Goal: Find specific page/section

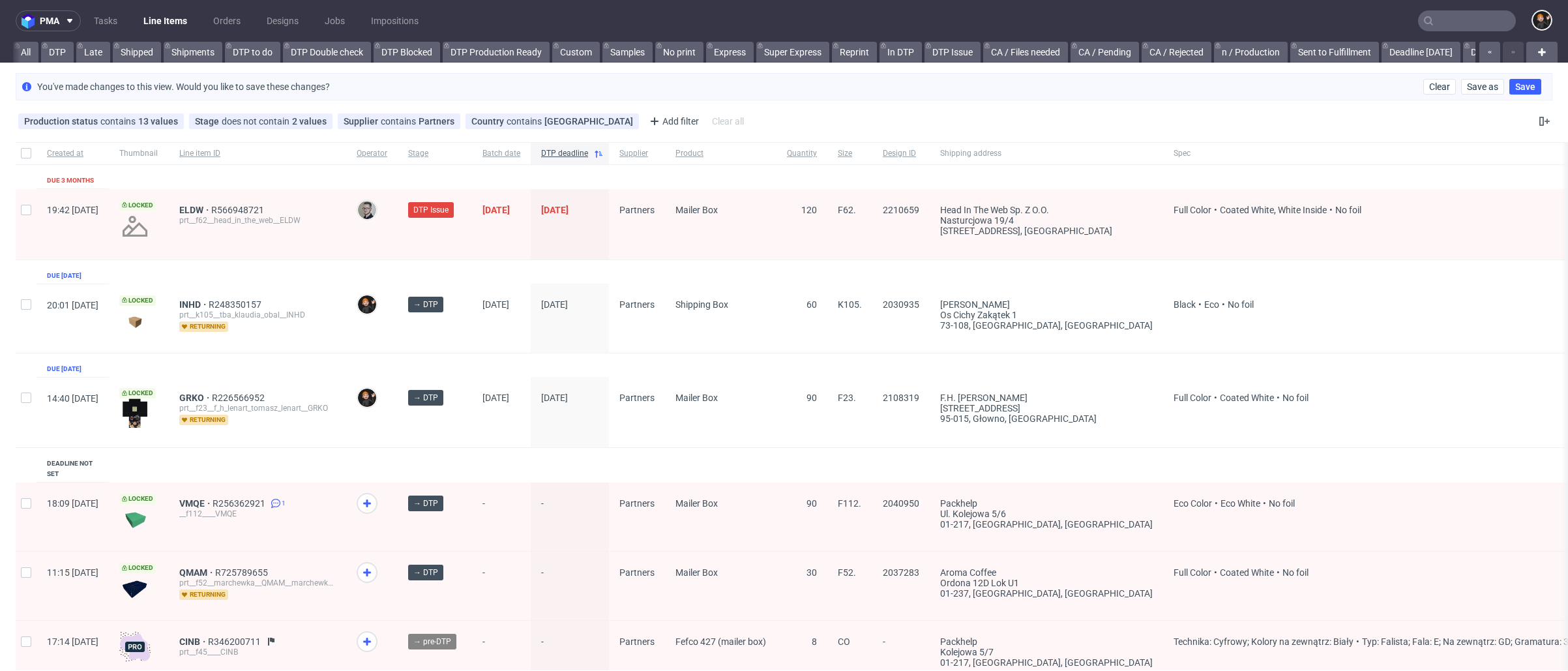
scroll to position [0, 942]
click at [1413, 87] on div "You've made changes to this view. Would you like to save these changes? Clear S…" at bounding box center [784, 87] width 1537 height 27
click at [1423, 85] on button "Clear" at bounding box center [1440, 86] width 33 height 16
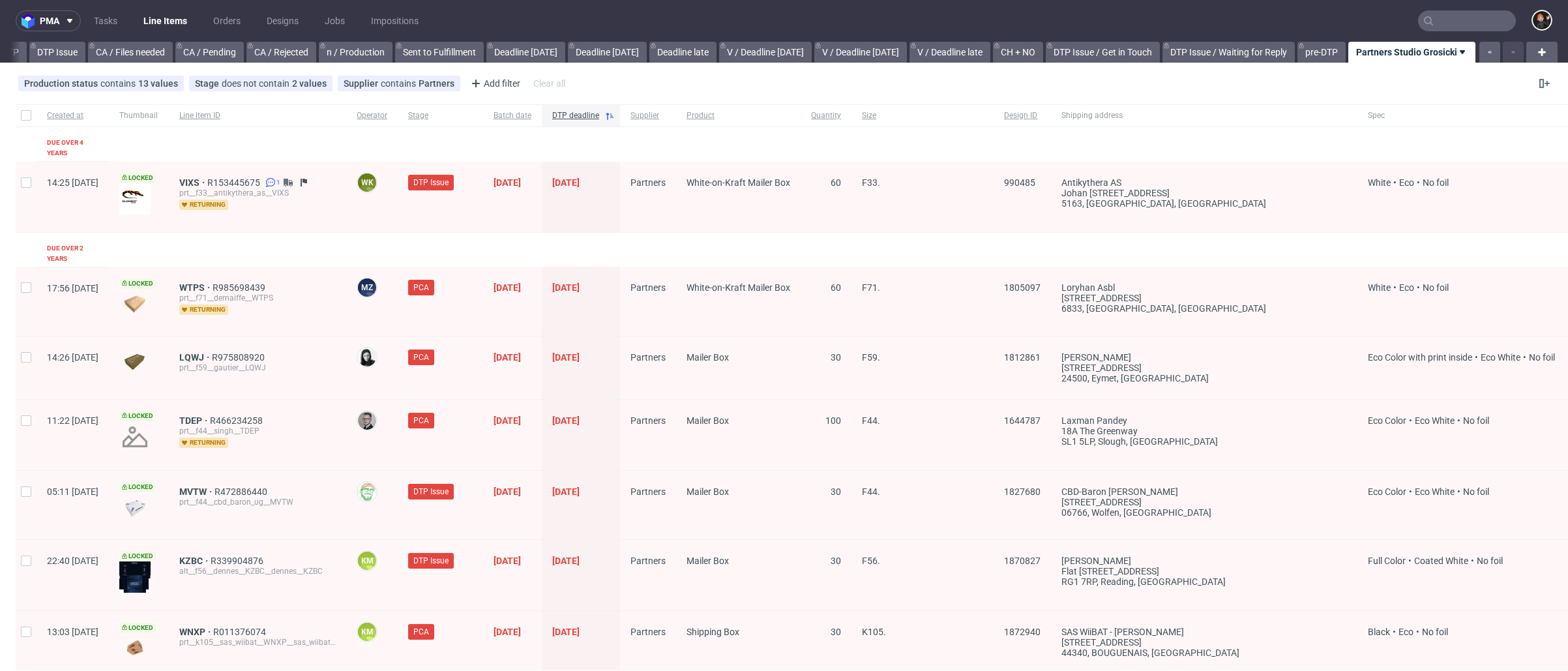
scroll to position [0, 931]
click at [447, 85] on use at bounding box center [450, 83] width 5 height 5
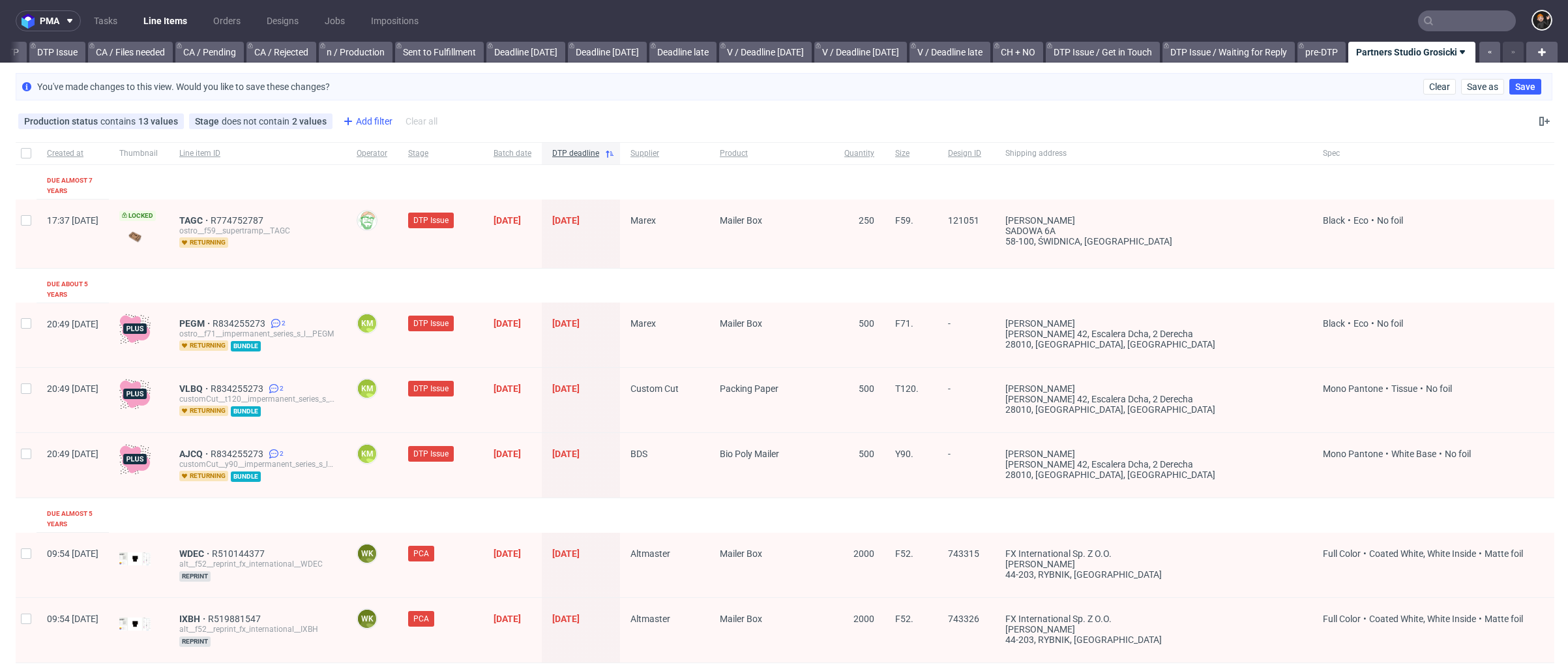
click at [373, 122] on div "Add filter" at bounding box center [366, 121] width 58 height 21
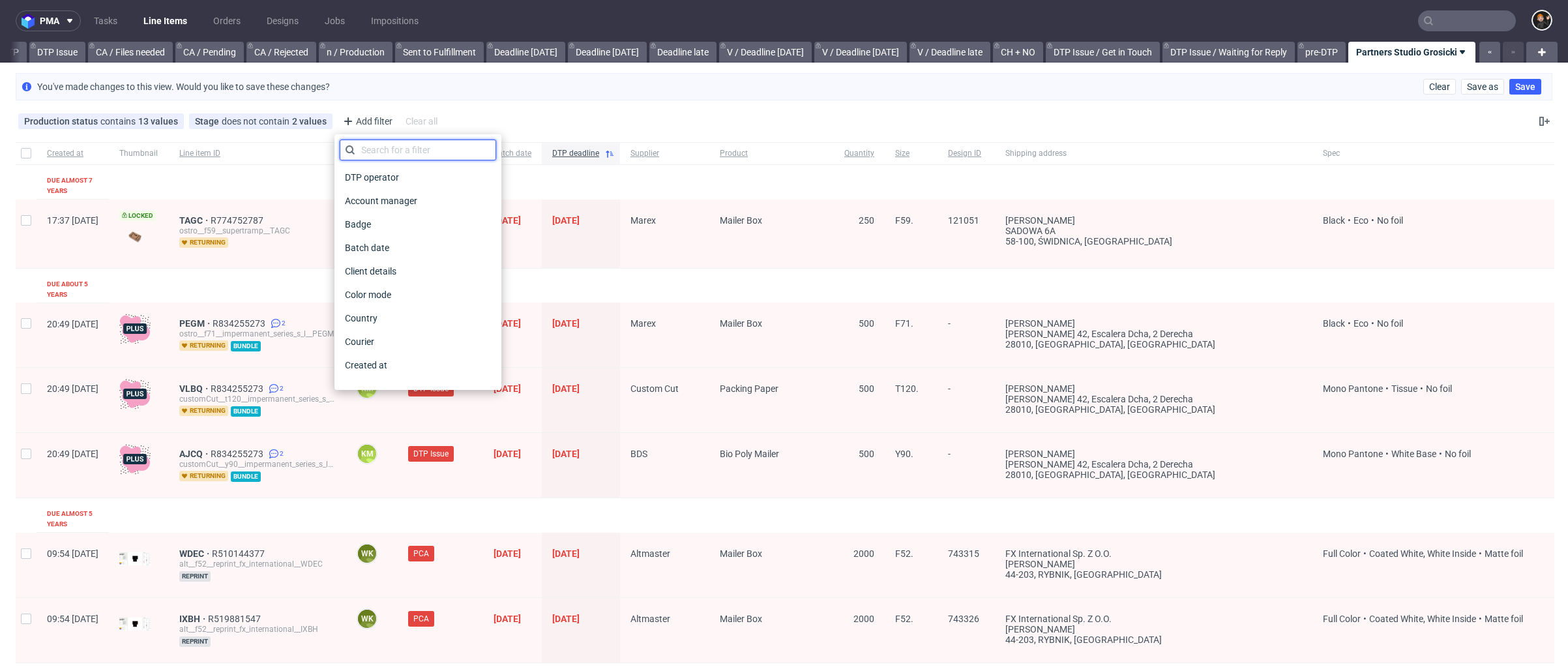
click at [386, 150] on input "text" at bounding box center [418, 149] width 157 height 21
type input "a"
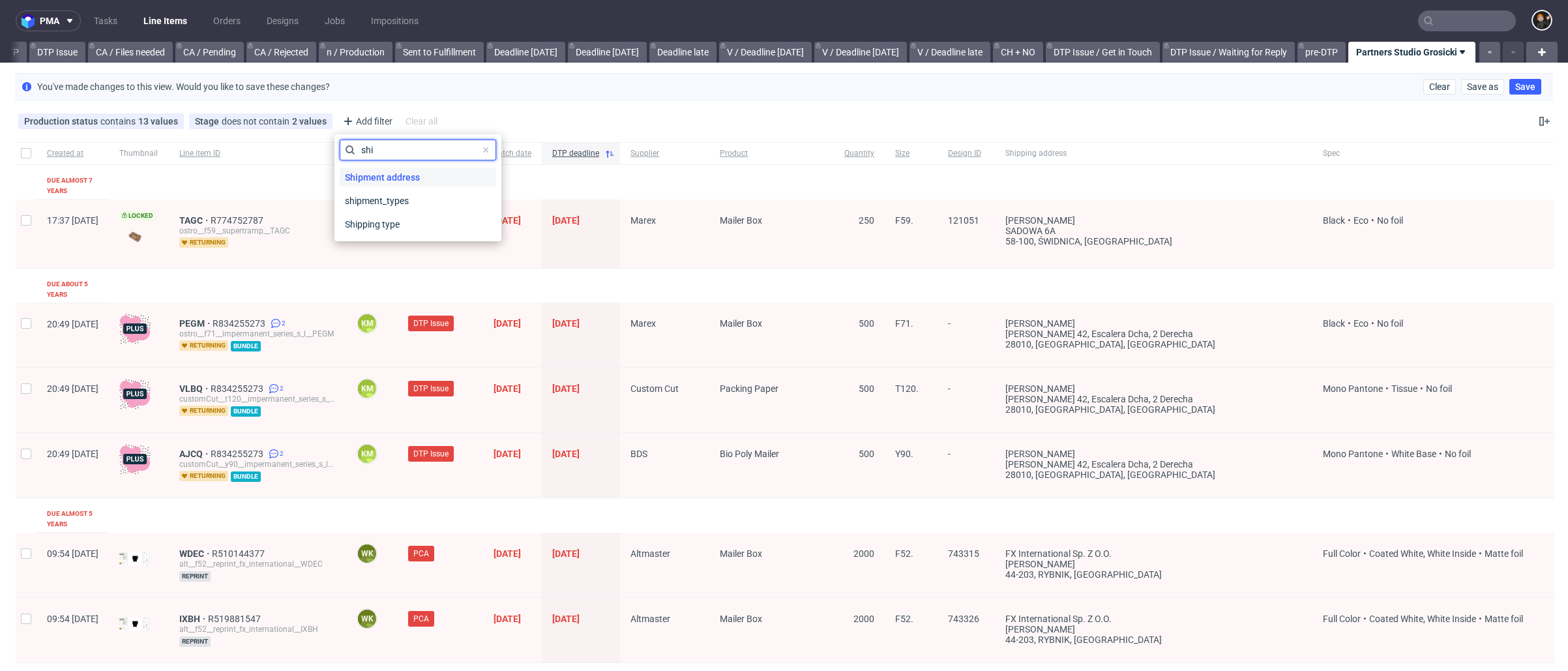
type input "shi"
click at [404, 171] on span "Shipment address" at bounding box center [382, 178] width 85 height 18
click at [407, 179] on input "text" at bounding box center [418, 179] width 157 height 21
type input "Kielce"
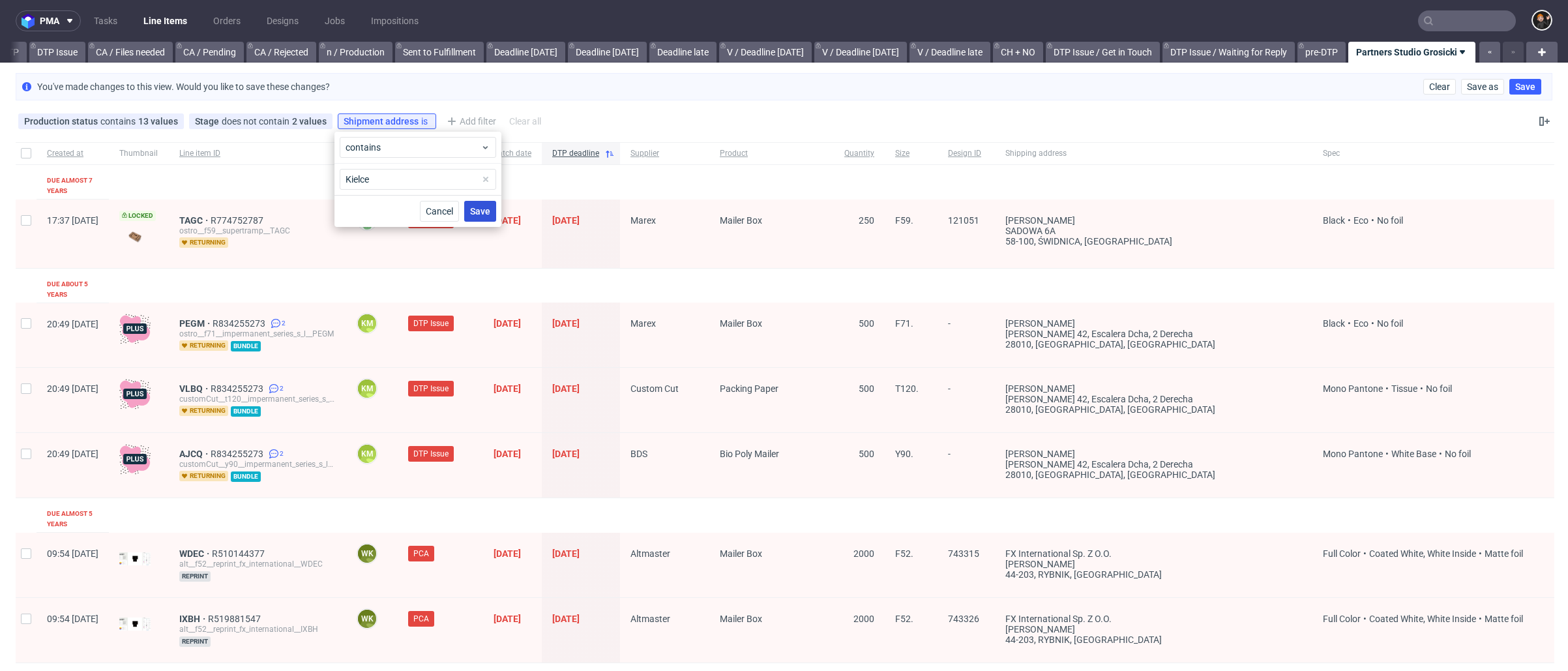
click at [486, 219] on button "Save" at bounding box center [480, 211] width 32 height 21
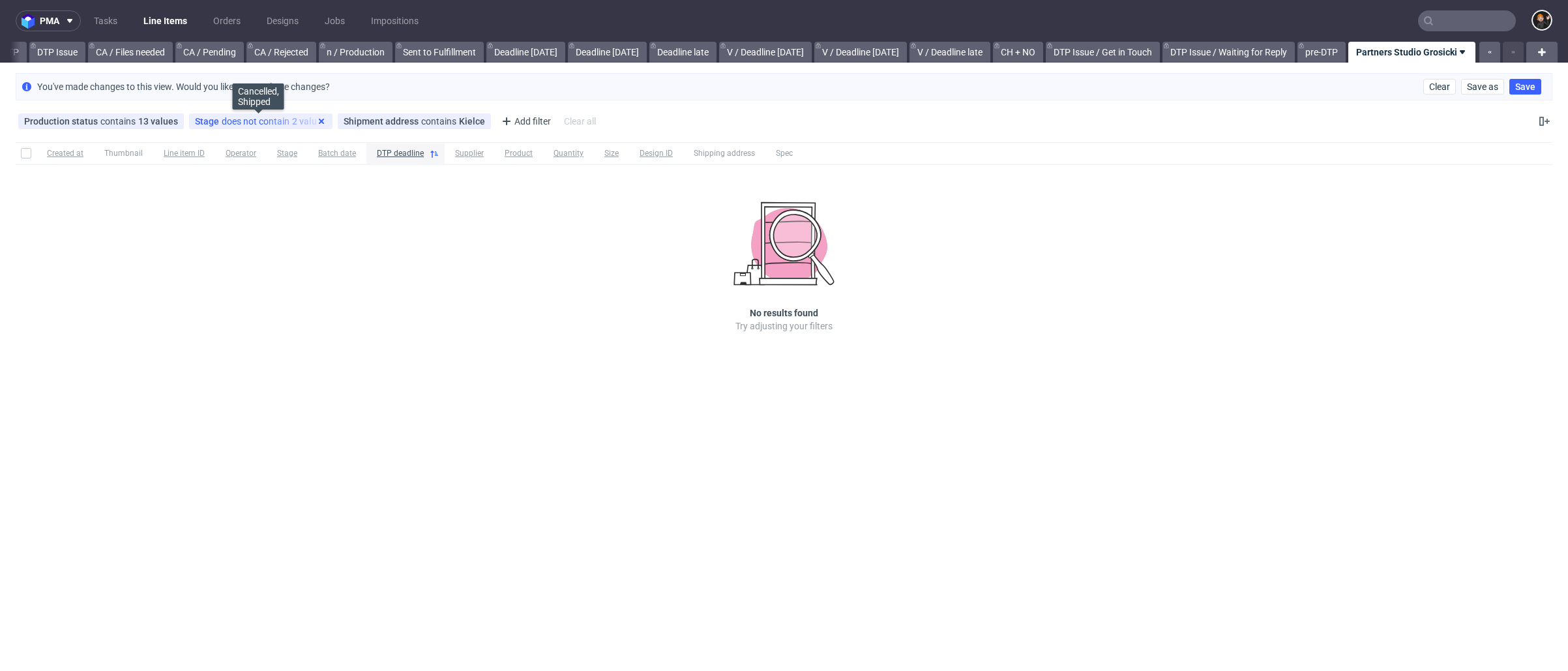
click at [320, 124] on use at bounding box center [321, 122] width 5 height 5
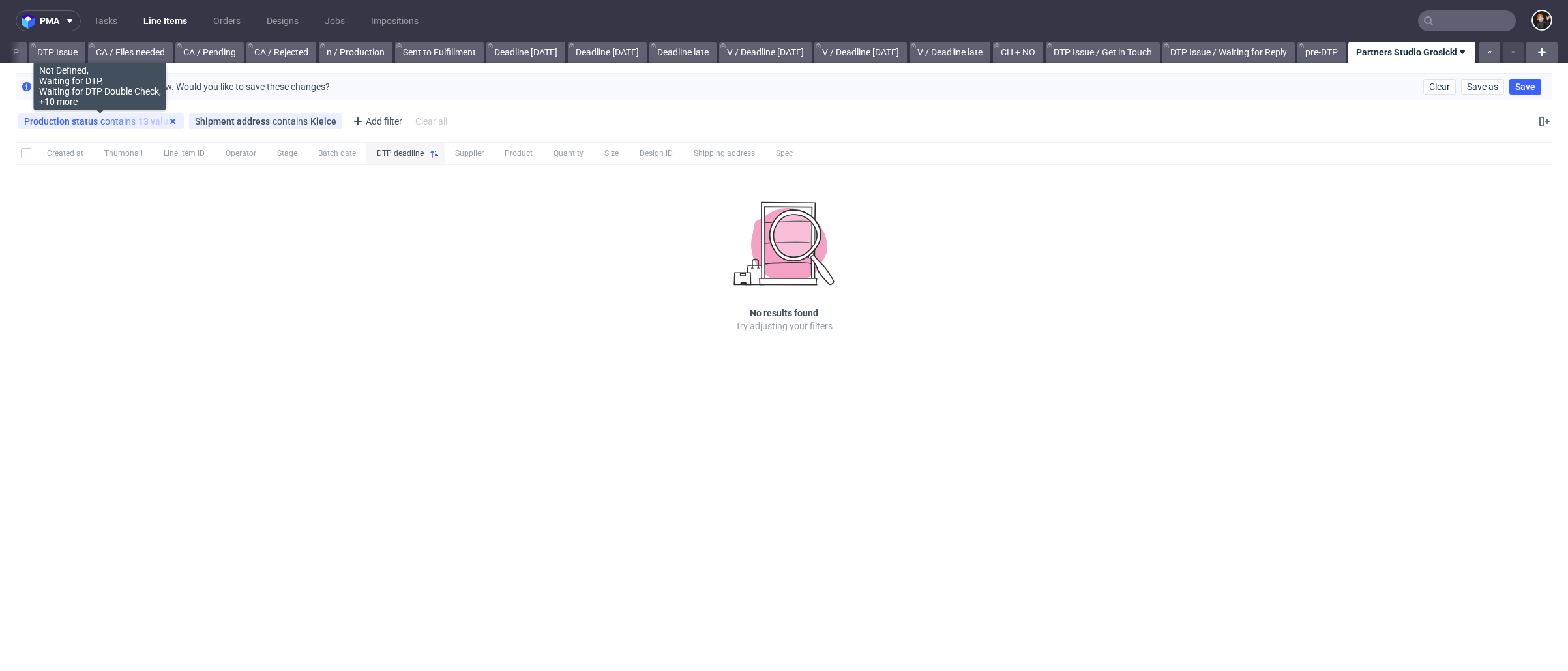
click at [172, 121] on icon at bounding box center [172, 121] width 10 height 10
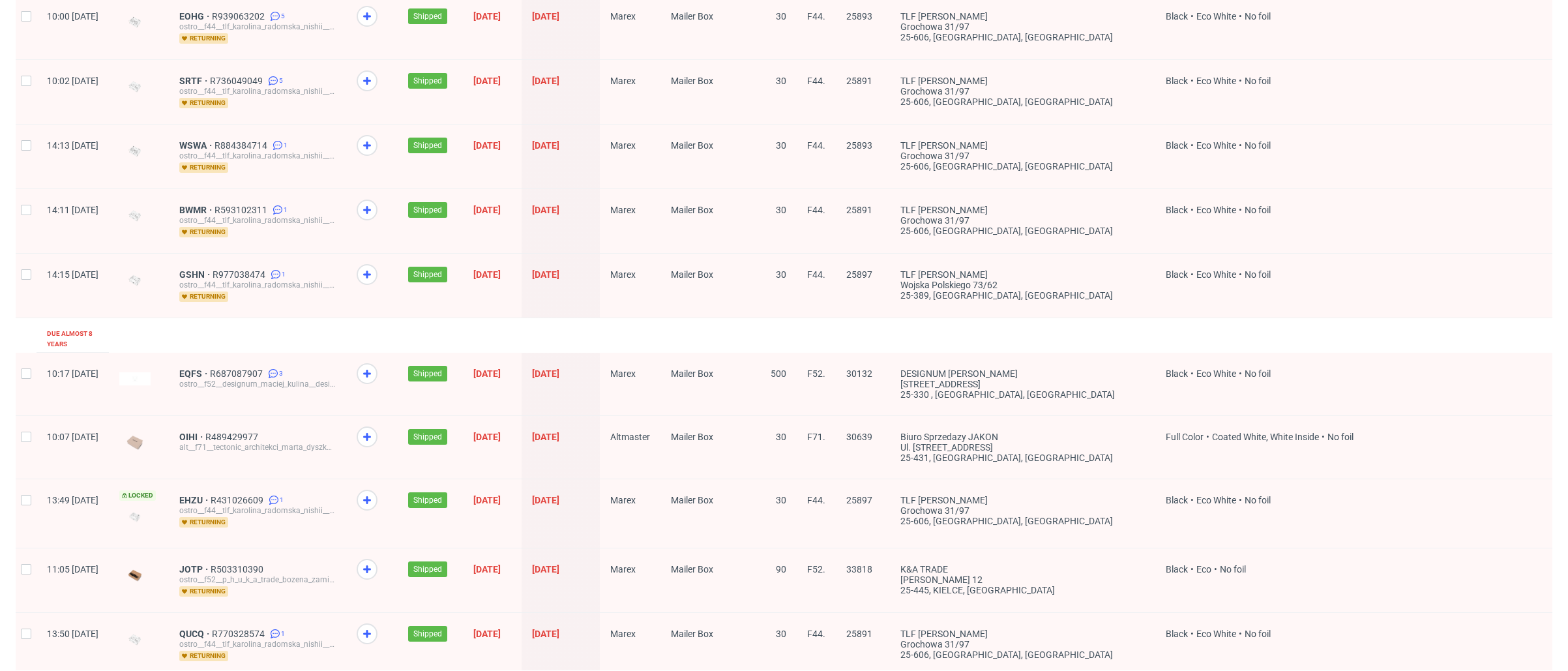
scroll to position [457, 0]
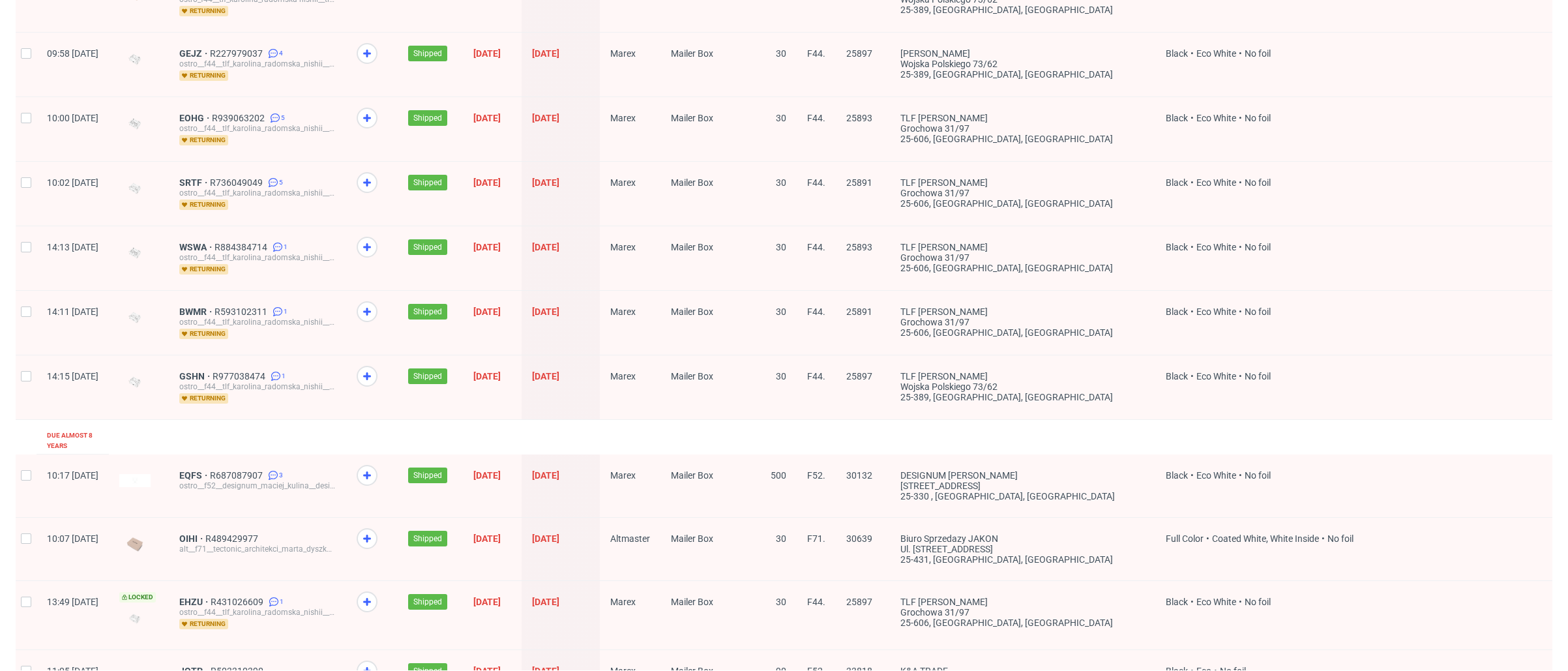
drag, startPoint x: 1079, startPoint y: 98, endPoint x: 943, endPoint y: 96, distance: 136.0
click at [943, 97] on div "TLF Karolina Radomska-[STREET_ADDRESS]" at bounding box center [1023, 129] width 266 height 64
copy div "TLF [PERSON_NAME]"
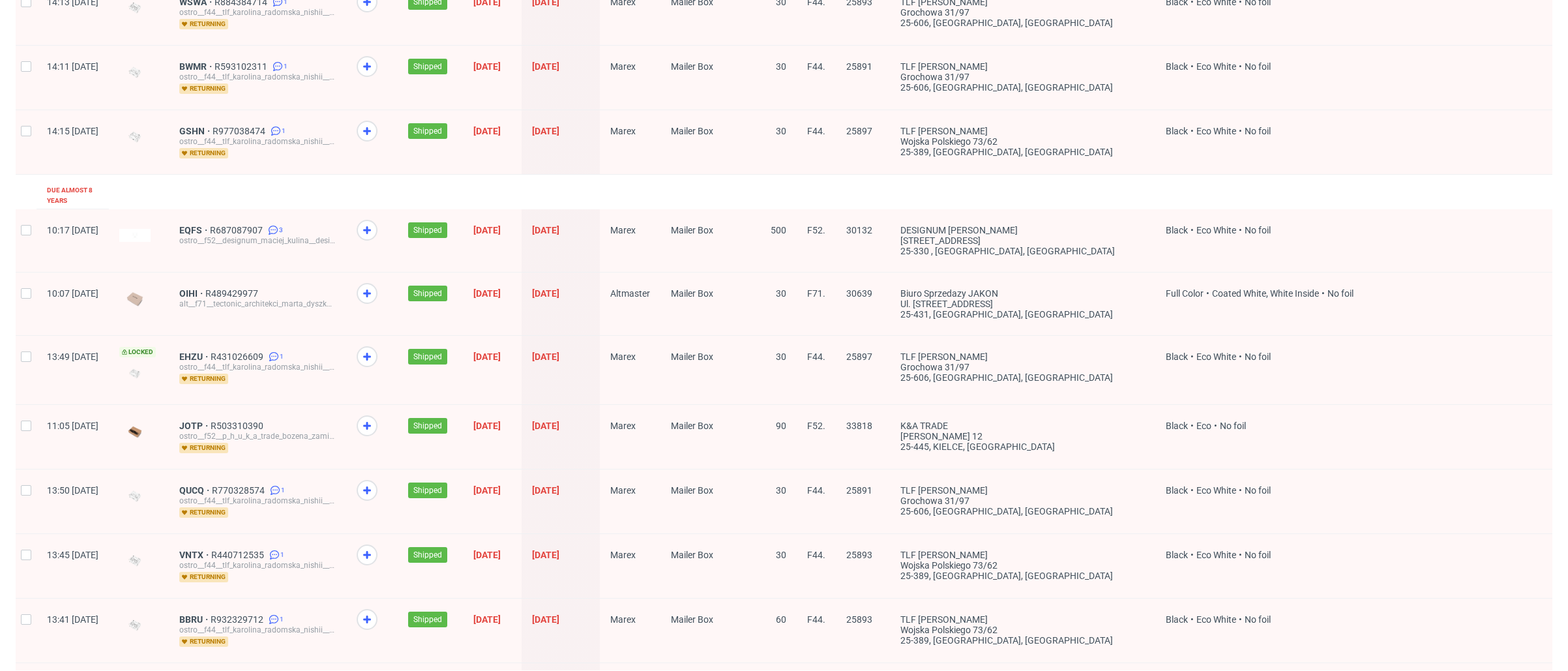
scroll to position [1563, 0]
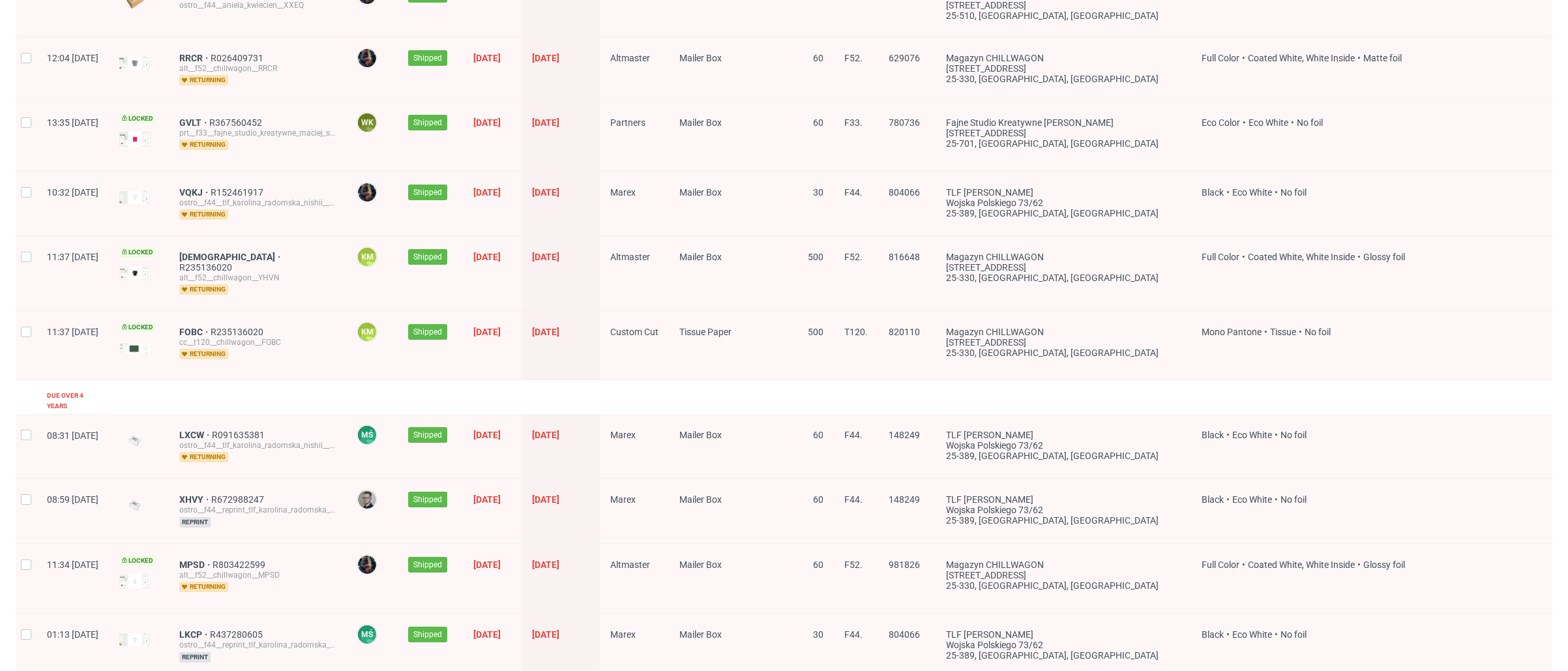
scroll to position [1658, 0]
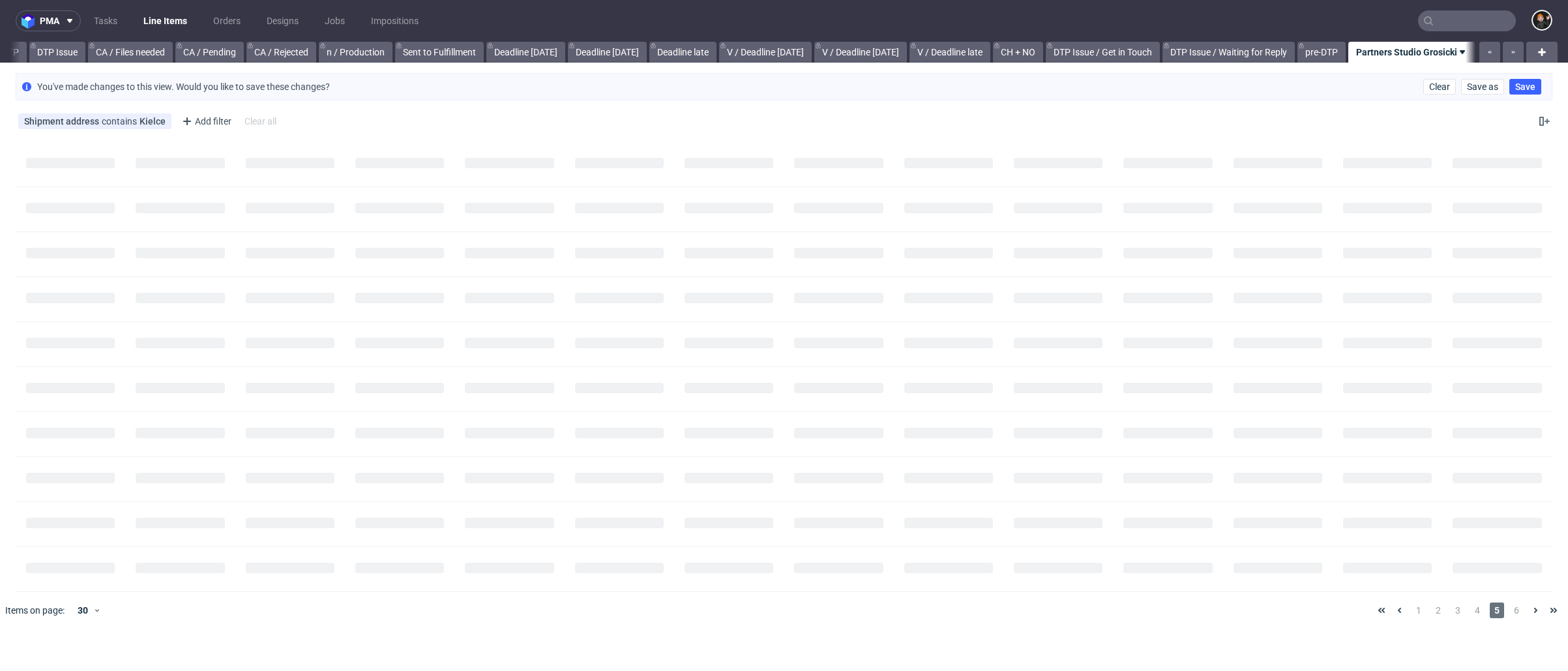
click at [1486, 650] on div "pma Tasks Line Items Orders Designs Jobs Impositions All DTP Late Shipped Shipm…" at bounding box center [784, 335] width 1568 height 671
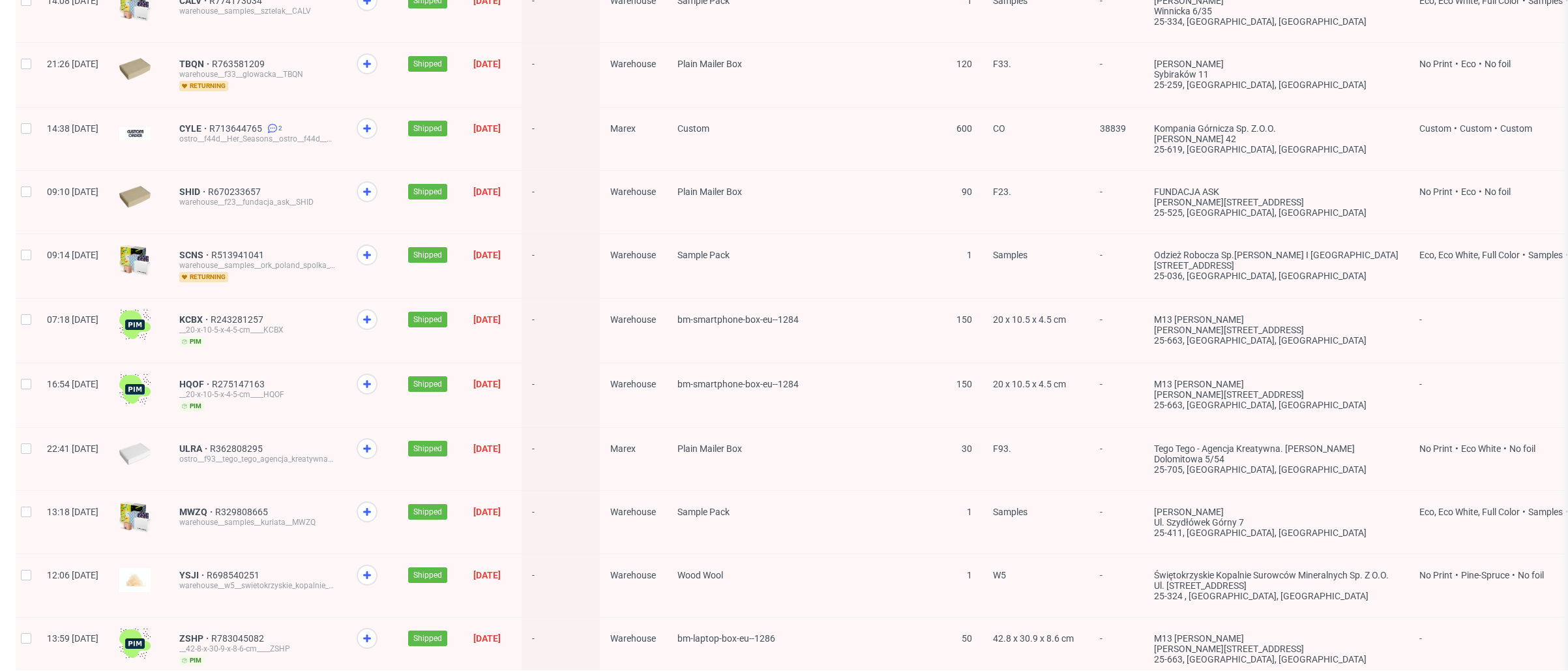
scroll to position [914, 0]
